Goal: Task Accomplishment & Management: Complete application form

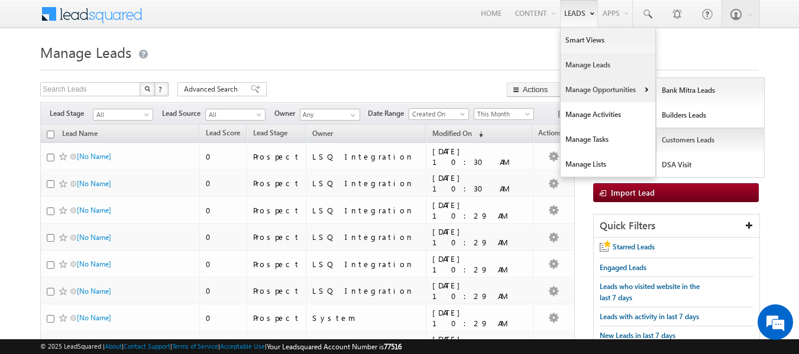
click at [687, 141] on link "Customers Leads" at bounding box center [711, 140] width 108 height 25
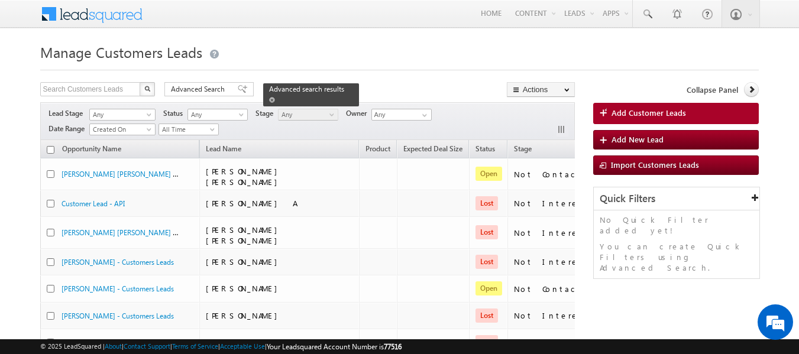
click at [275, 97] on span at bounding box center [272, 100] width 6 height 6
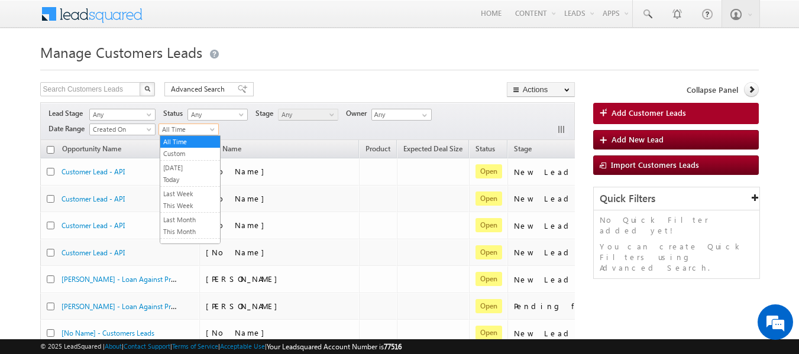
click at [214, 129] on span at bounding box center [213, 131] width 9 height 9
click at [182, 233] on link "This Month" at bounding box center [190, 232] width 60 height 11
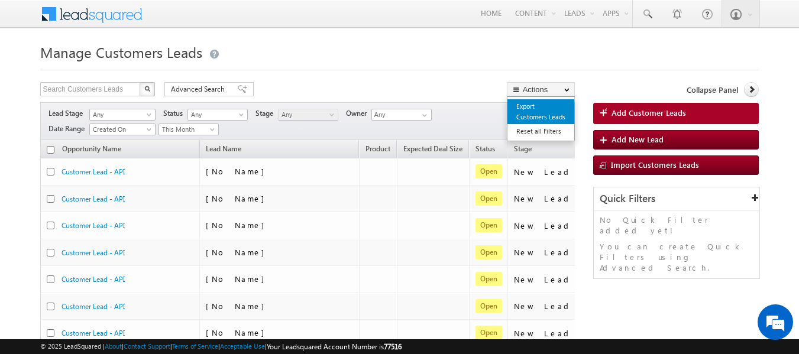
click at [525, 115] on link "Export Customers Leads" at bounding box center [540, 111] width 67 height 25
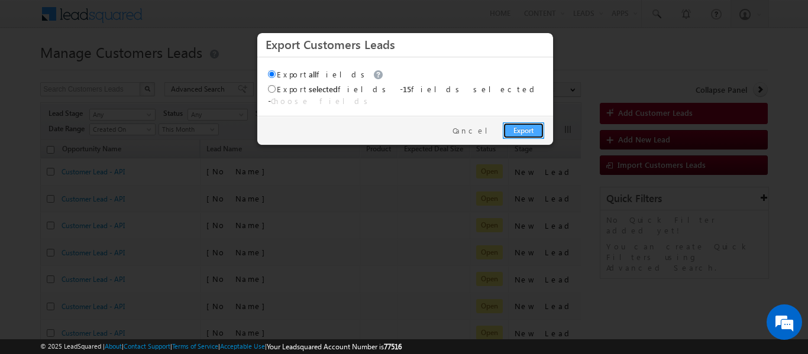
click at [518, 122] on link "Export" at bounding box center [523, 130] width 41 height 17
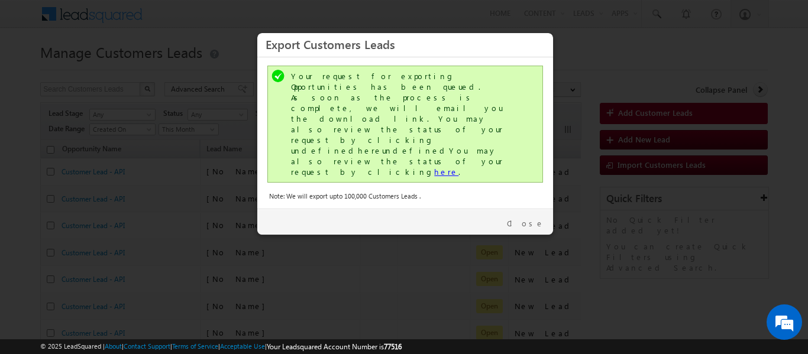
click at [434, 167] on link "here" at bounding box center [446, 172] width 24 height 10
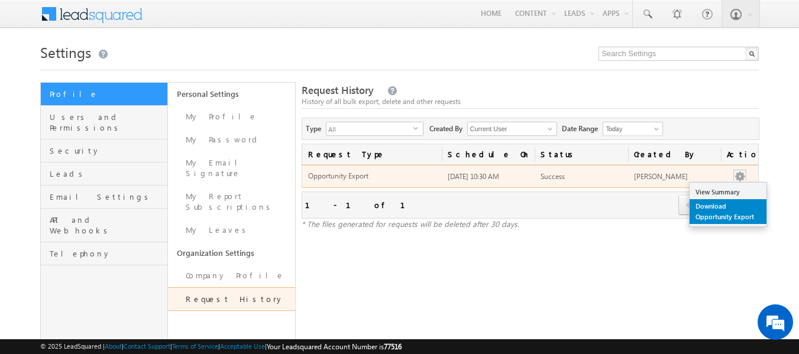
click at [719, 205] on link "Download Opportunity Export" at bounding box center [728, 211] width 77 height 25
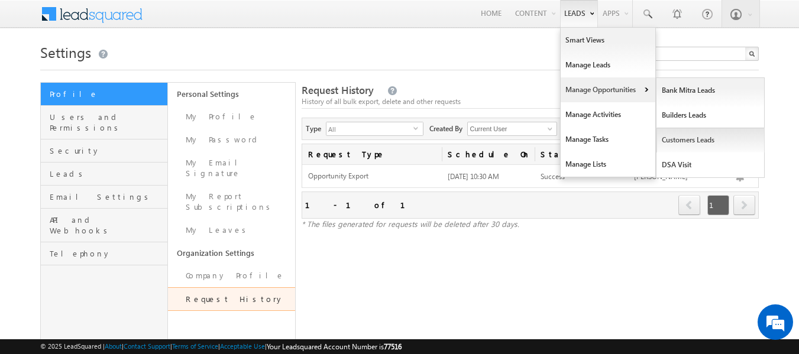
click at [679, 143] on link "Customers Leads" at bounding box center [711, 140] width 108 height 25
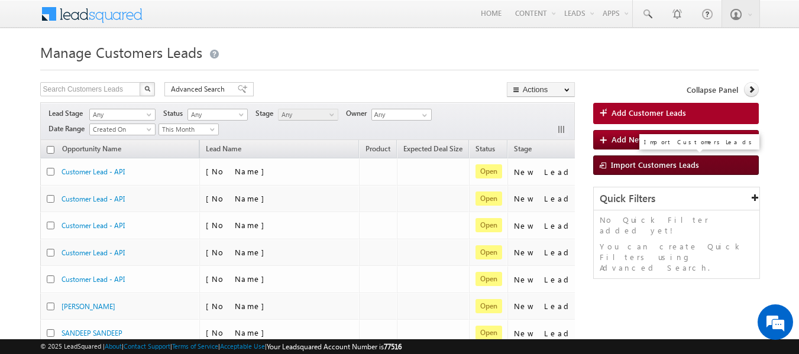
click at [666, 164] on span "Import Customers Leads" at bounding box center [655, 165] width 88 height 10
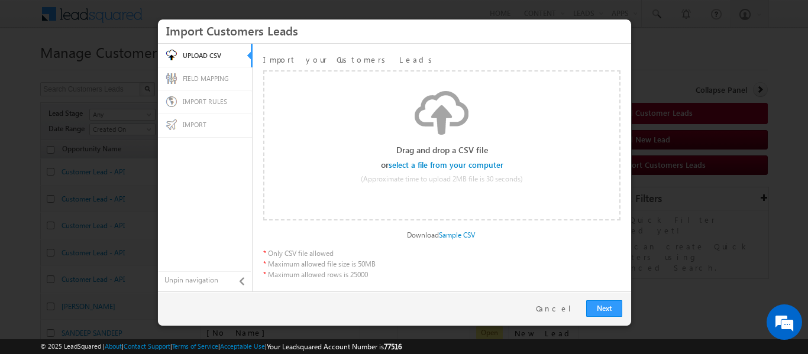
click at [448, 165] on input "file" at bounding box center [446, 165] width 112 height 8
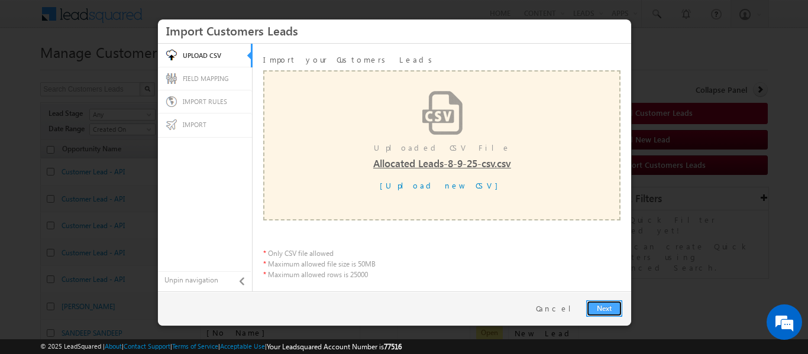
click at [603, 308] on link "Next" at bounding box center [604, 308] width 36 height 17
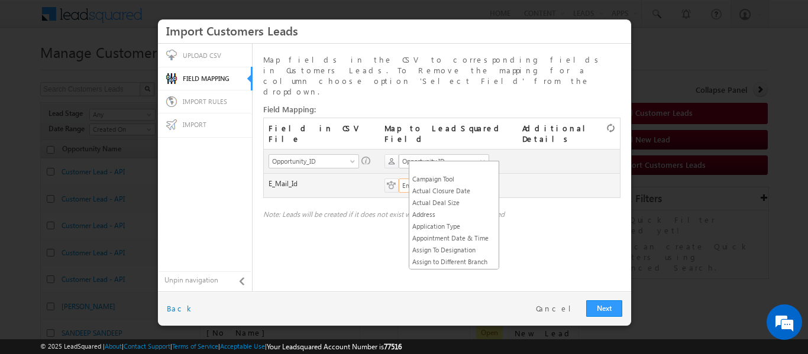
scroll to position [290, 0]
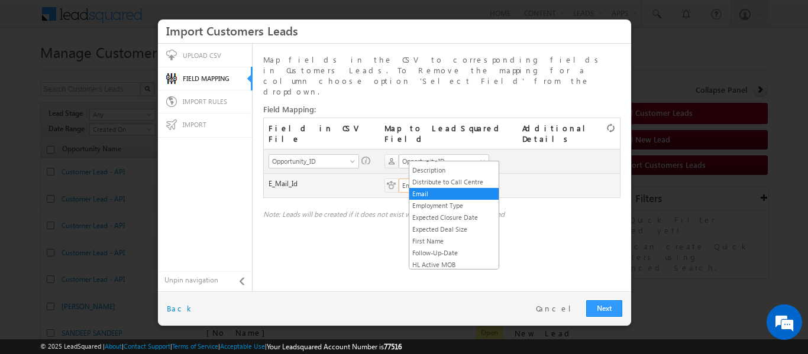
click at [489, 183] on span at bounding box center [483, 187] width 9 height 9
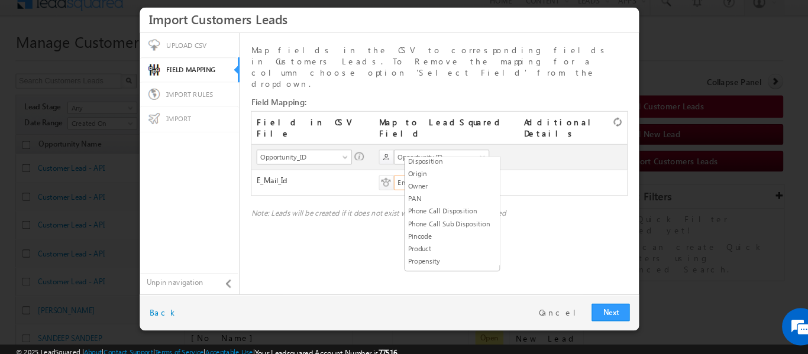
scroll to position [769, 0]
click at [425, 180] on link "Owner" at bounding box center [453, 175] width 89 height 11
click at [599, 305] on link "Next" at bounding box center [604, 308] width 36 height 17
radio input "true"
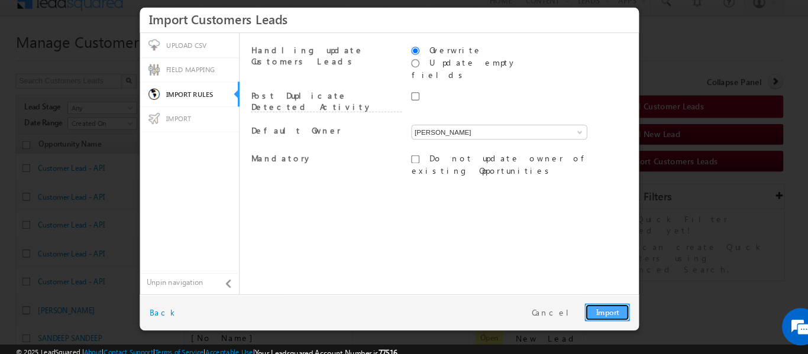
click at [600, 306] on link "Import" at bounding box center [601, 308] width 43 height 17
